Goal: Information Seeking & Learning: Learn about a topic

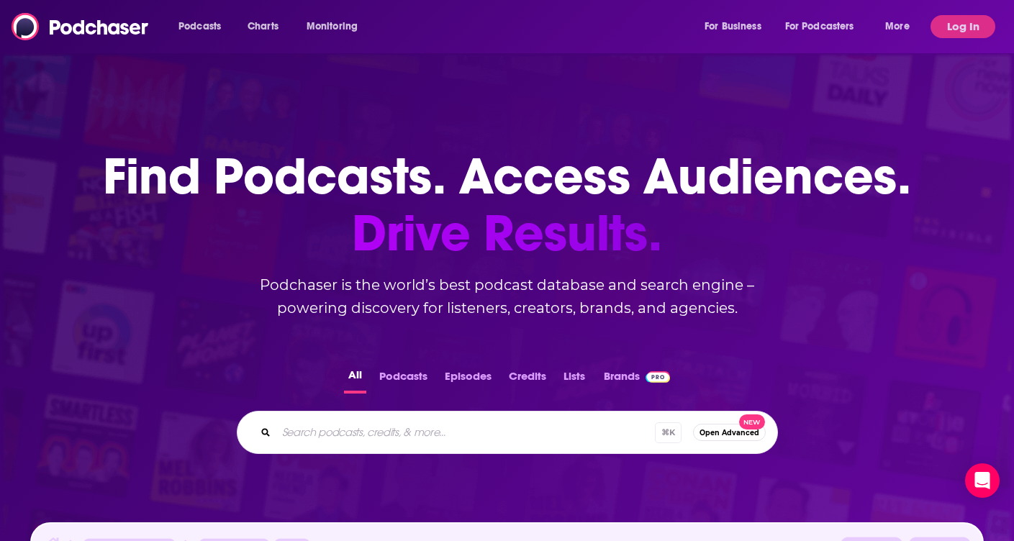
drag, startPoint x: 450, startPoint y: 433, endPoint x: 442, endPoint y: 428, distance: 9.4
click at [449, 433] on input "Search podcasts, credits, & more..." at bounding box center [465, 432] width 378 height 23
type input "the ancients"
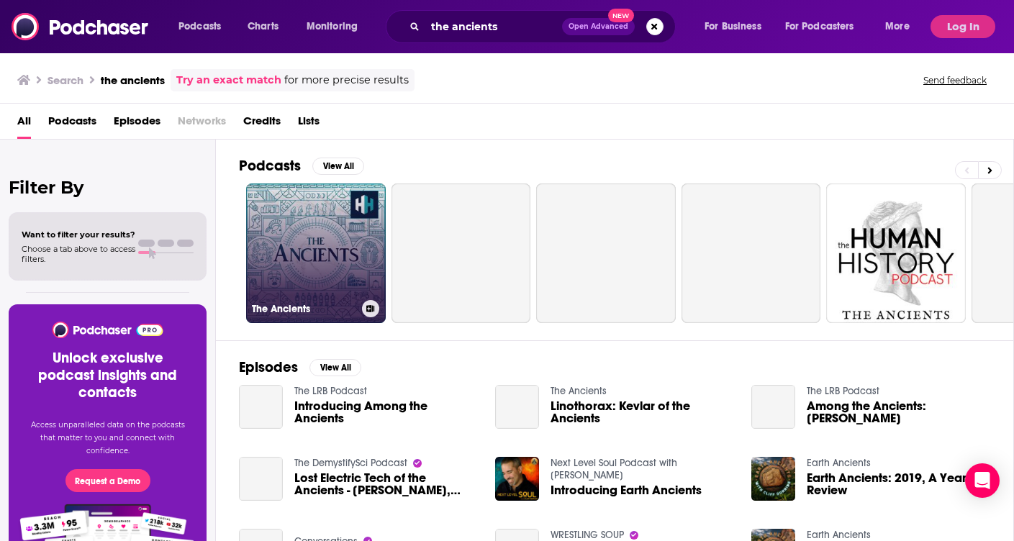
click at [333, 281] on link "The Ancients" at bounding box center [316, 253] width 140 height 140
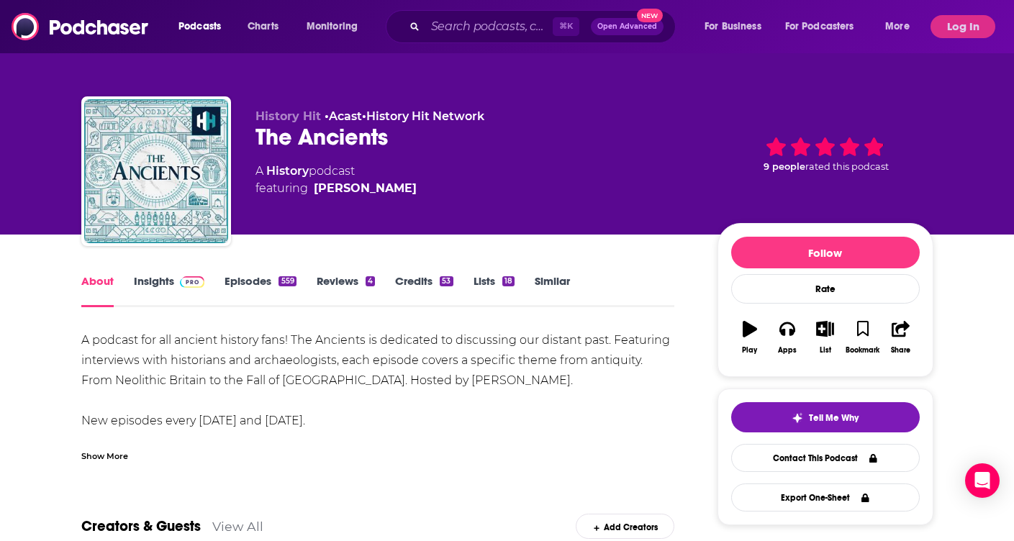
click at [157, 281] on link "Insights" at bounding box center [169, 290] width 71 height 33
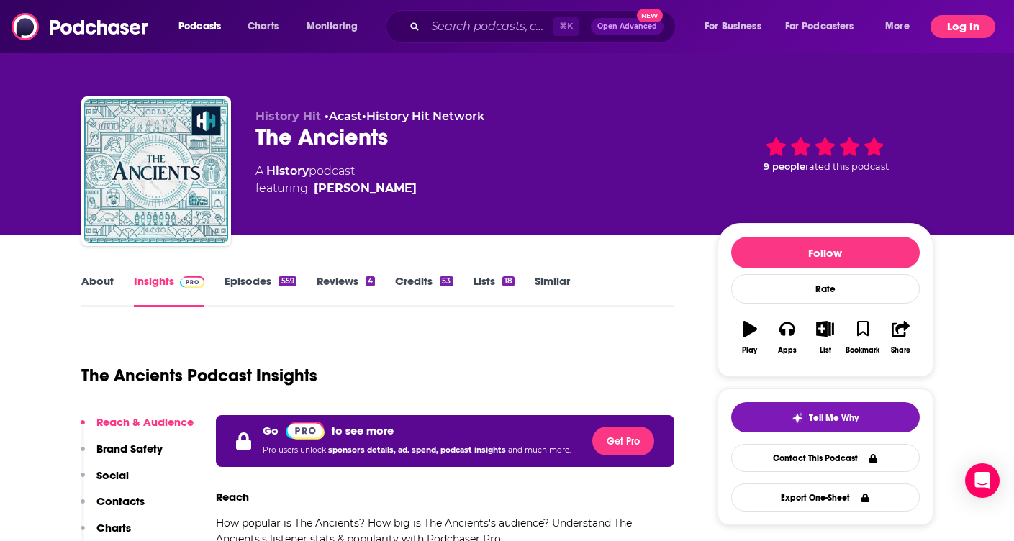
click at [966, 27] on button "Log In" at bounding box center [962, 26] width 65 height 23
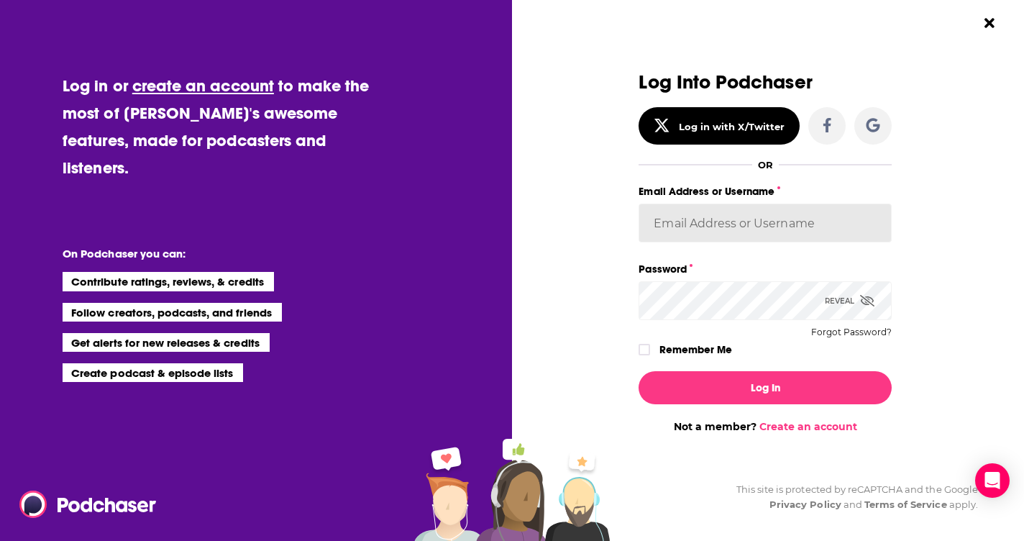
click at [724, 215] on input "Email Address or Username" at bounding box center [765, 223] width 253 height 39
type input "ei1745"
click at [765, 387] on button "Log In" at bounding box center [765, 387] width 253 height 33
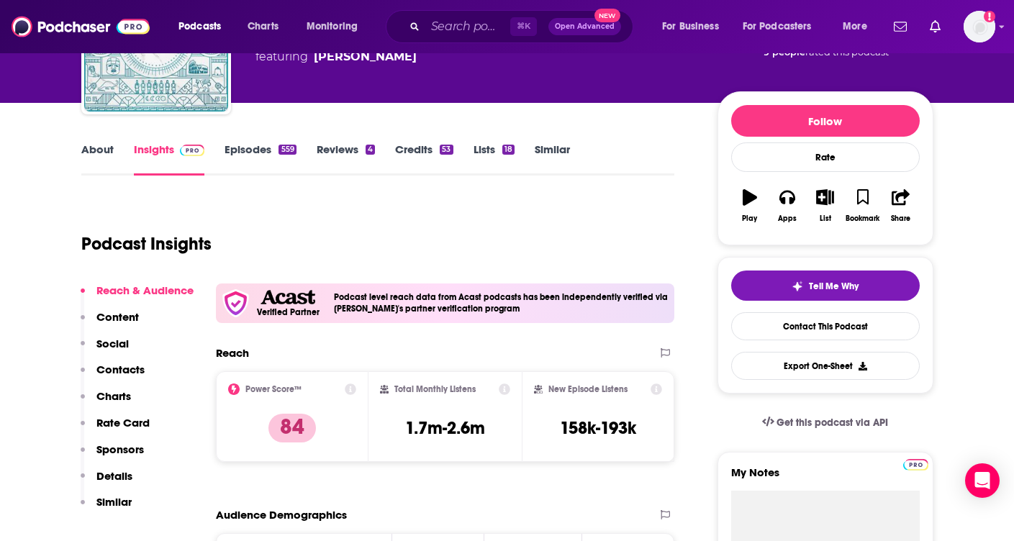
scroll to position [128, 0]
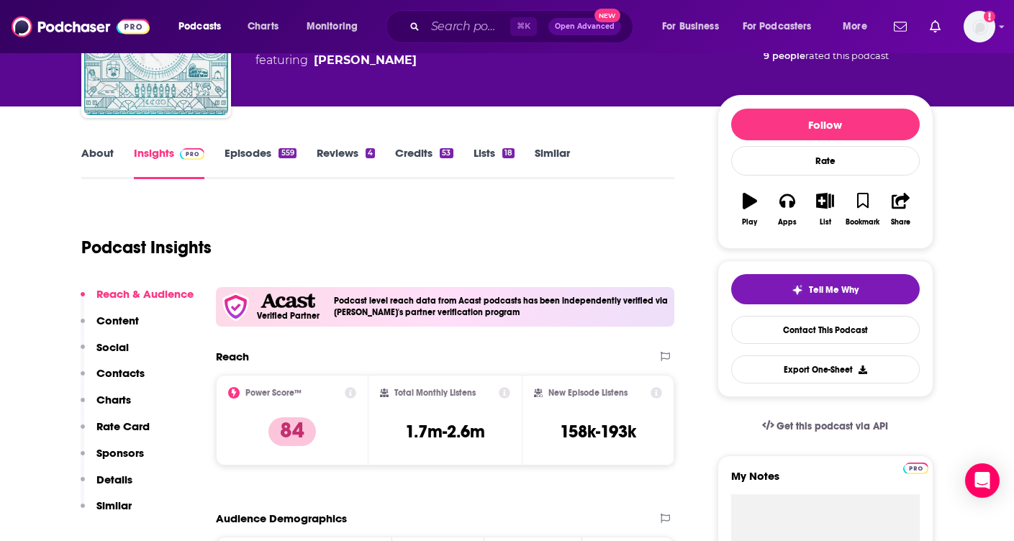
click at [118, 374] on p "Contacts" at bounding box center [120, 373] width 48 height 14
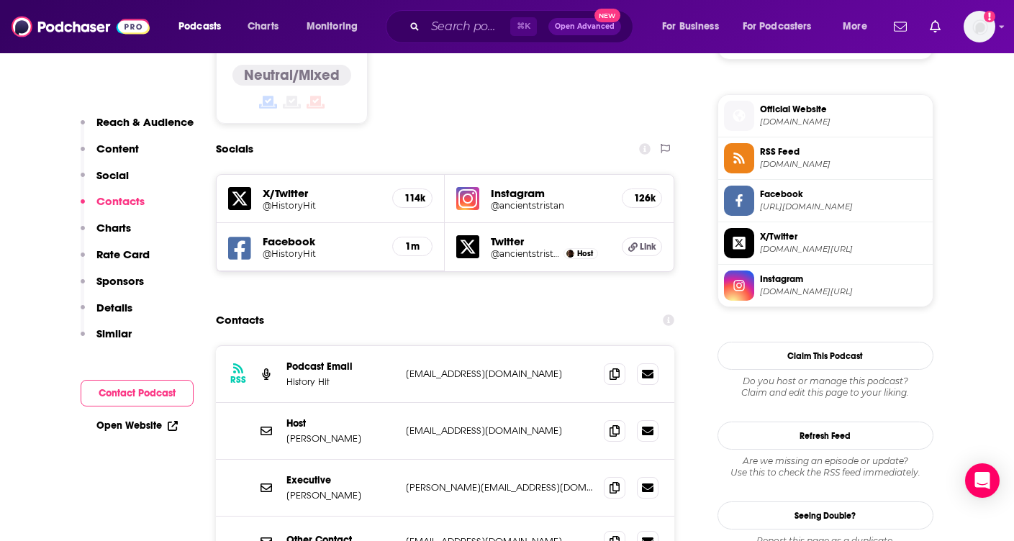
scroll to position [1263, 0]
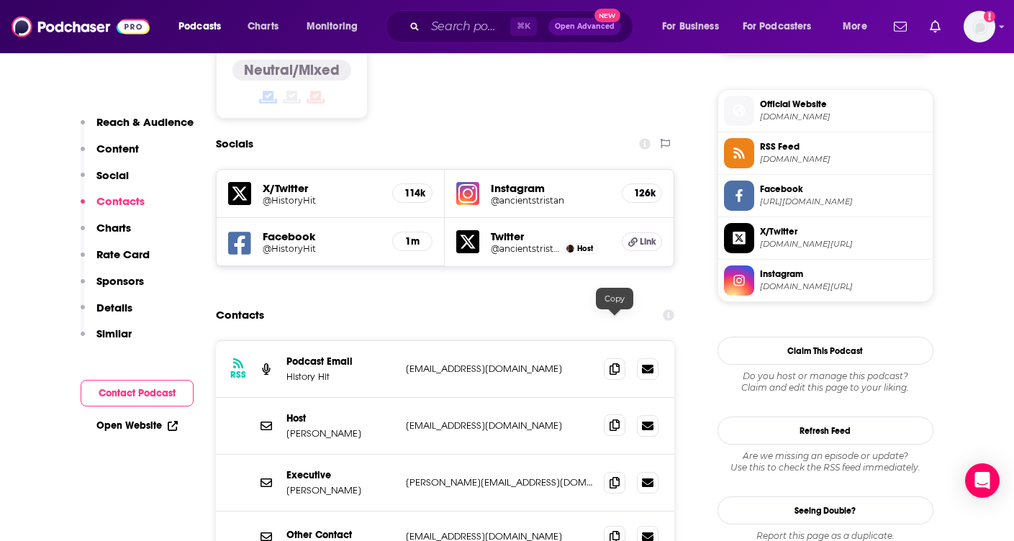
click at [611, 419] on icon at bounding box center [614, 425] width 10 height 12
